Goal: Navigation & Orientation: Find specific page/section

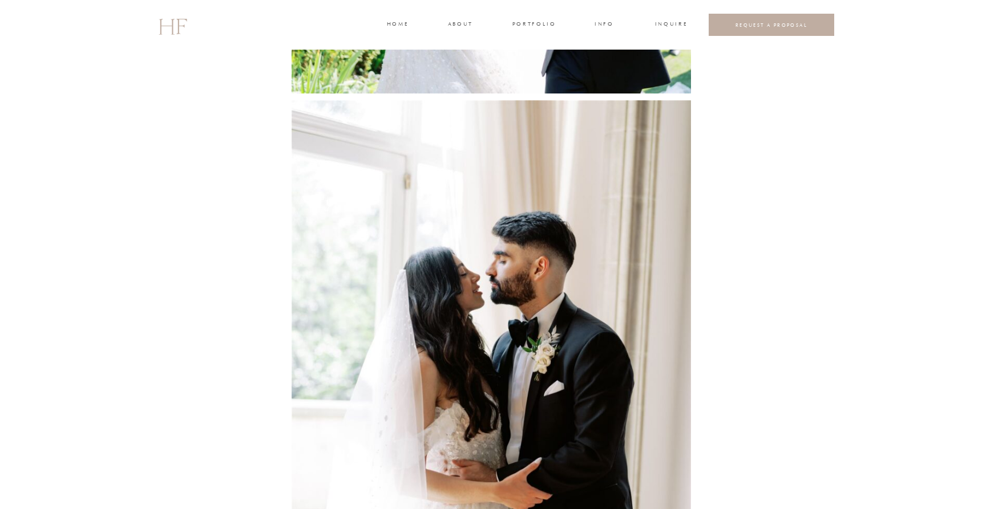
scroll to position [18127, 0]
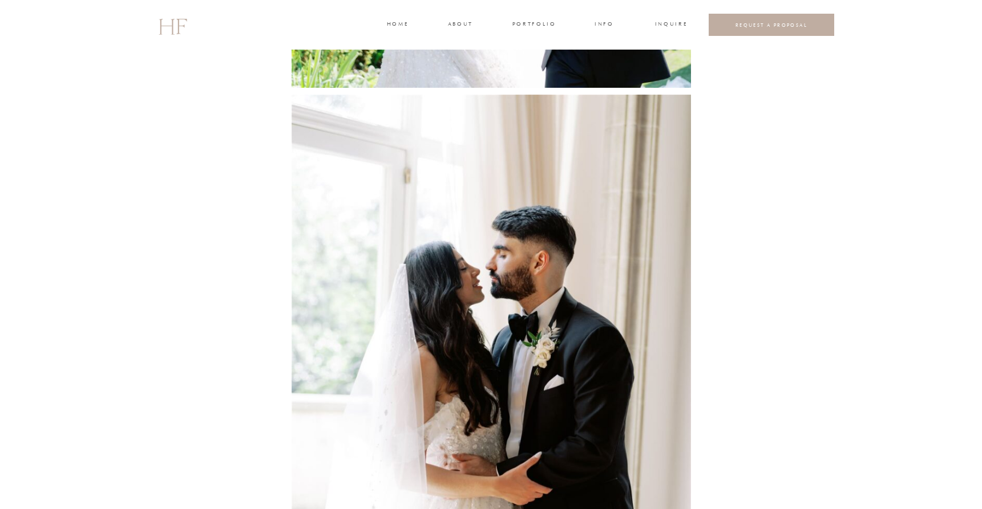
click at [168, 27] on h2 "HF" at bounding box center [172, 25] width 29 height 33
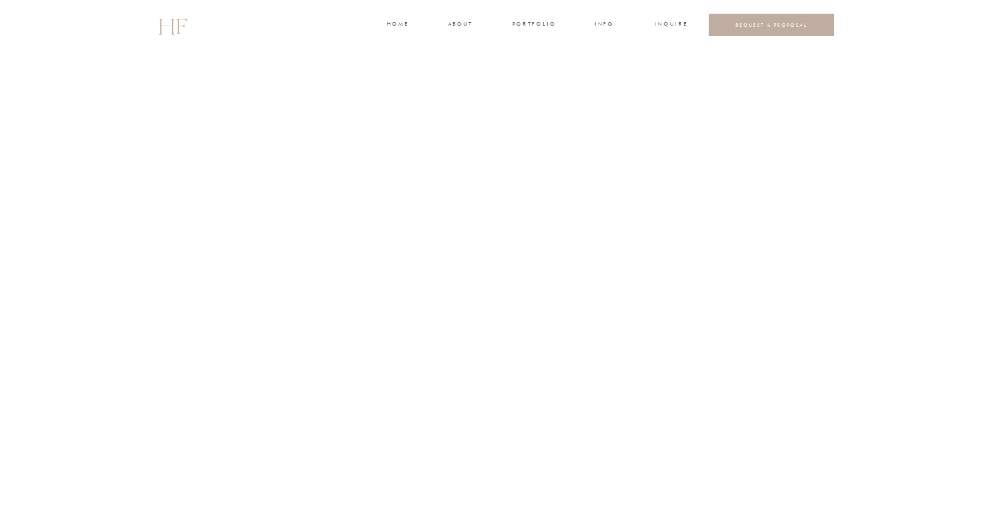
scroll to position [1361, 0]
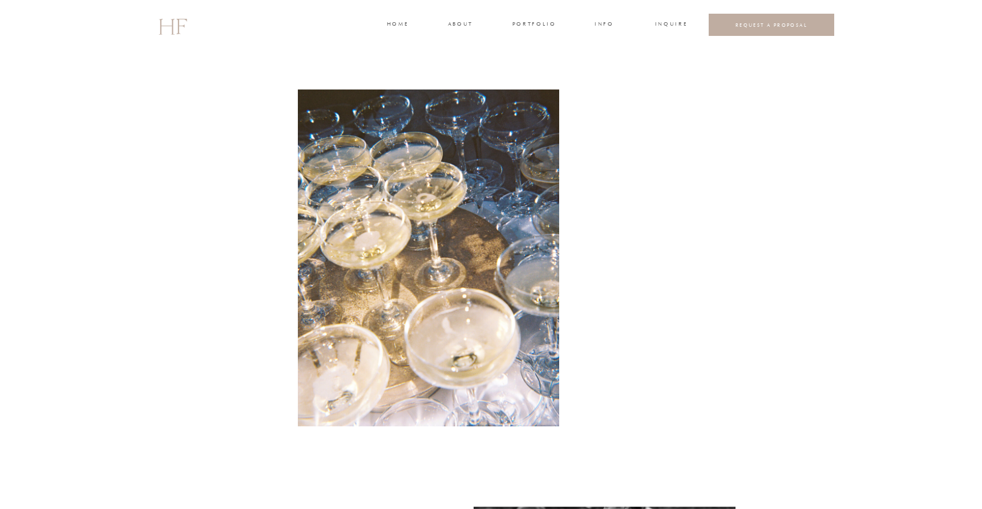
click at [514, 20] on h3 "portfolio" at bounding box center [533, 25] width 43 height 10
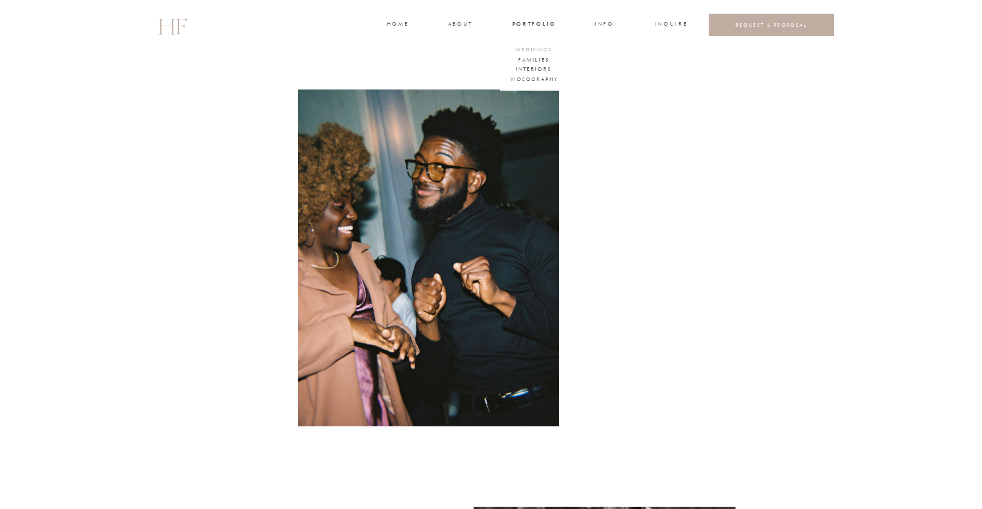
click at [524, 48] on h3 "WEDDINGS" at bounding box center [534, 51] width 40 height 10
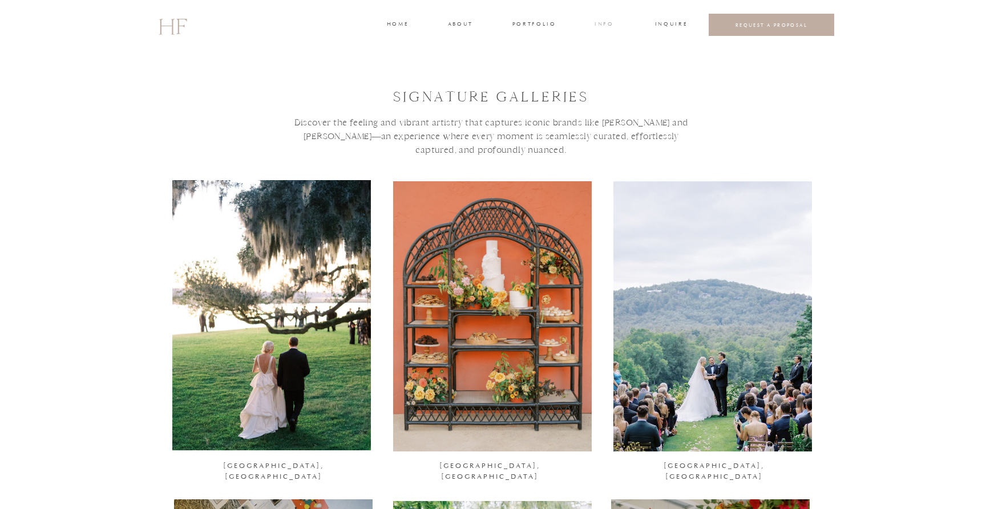
click at [603, 27] on h3 "INFO" at bounding box center [604, 25] width 21 height 10
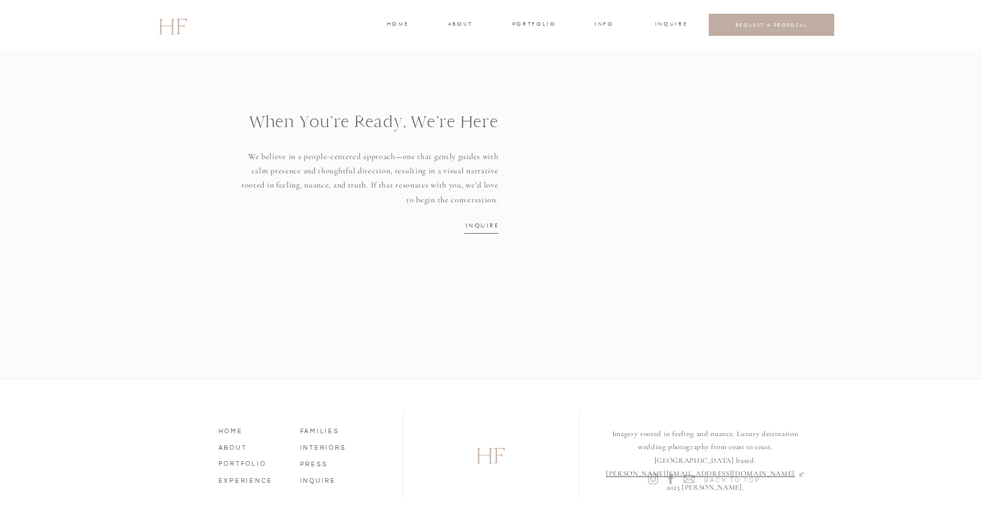
scroll to position [1460, 0]
